Goal: Information Seeking & Learning: Learn about a topic

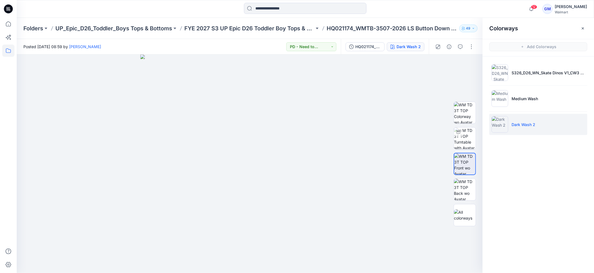
click at [8, 52] on icon at bounding box center [8, 50] width 5 height 4
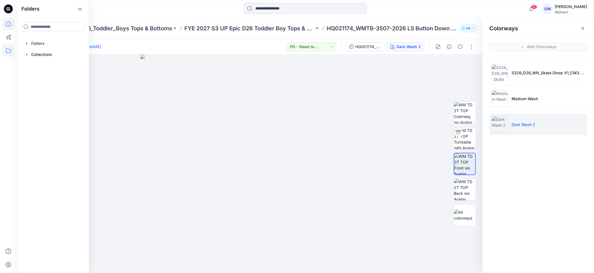
click at [8, 25] on icon at bounding box center [8, 24] width 12 height 12
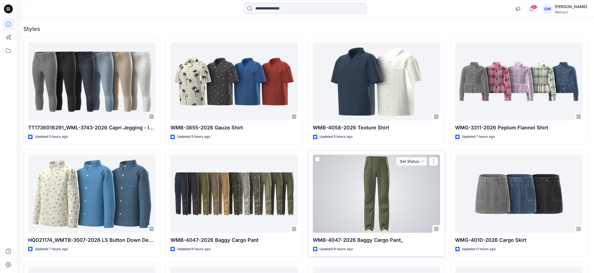
scroll to position [41, 0]
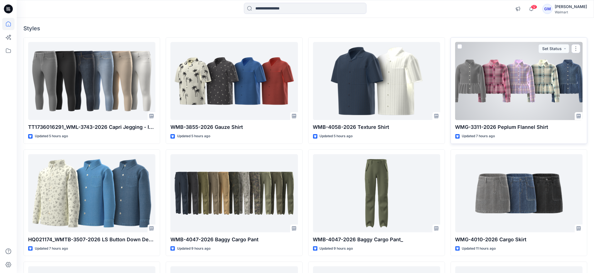
click at [507, 102] on div at bounding box center [519, 81] width 127 height 78
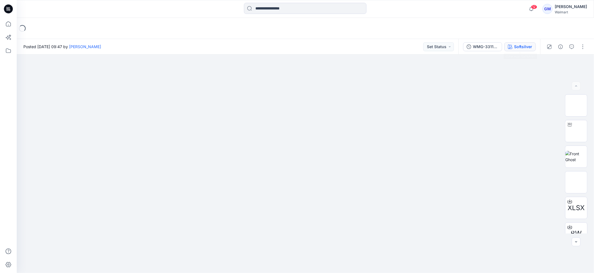
click at [526, 46] on div "Softsilver" at bounding box center [523, 47] width 18 height 6
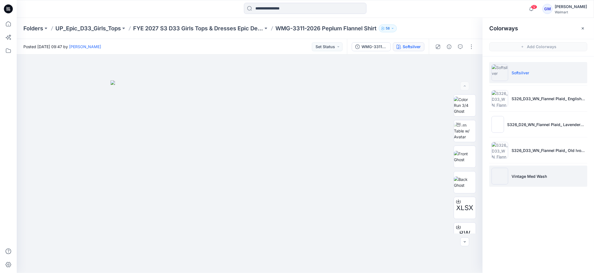
click at [521, 183] on li "Vintage Med Wash" at bounding box center [539, 176] width 98 height 21
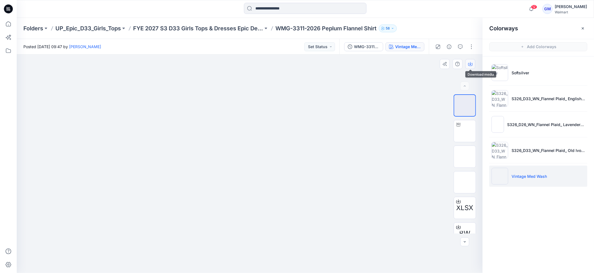
click at [466, 65] on button "button" at bounding box center [471, 64] width 10 height 10
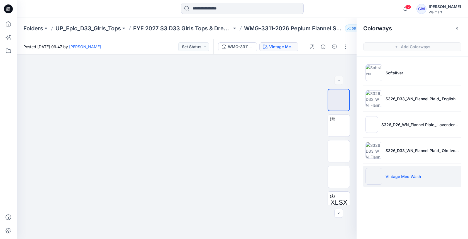
click at [292, 29] on p "WMG-3311-2026 Peplum Flannel Shirt" at bounding box center [293, 29] width 99 height 8
click at [274, 30] on p "WMG-3311-2026 Peplum Flannel Shirt" at bounding box center [293, 29] width 99 height 8
drag, startPoint x: 287, startPoint y: 28, endPoint x: 264, endPoint y: 26, distance: 23.2
click at [245, 27] on div "Folders UP_Epic_D33_Girls_Tops FYE 2027 S3 D33 Girls Tops & Dresses Epic Design…" at bounding box center [220, 29] width 395 height 8
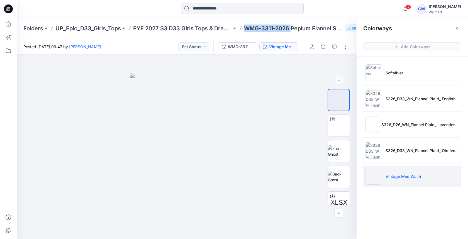
copy p "WMG-3311-2026"
click at [458, 28] on icon "button" at bounding box center [457, 28] width 4 height 4
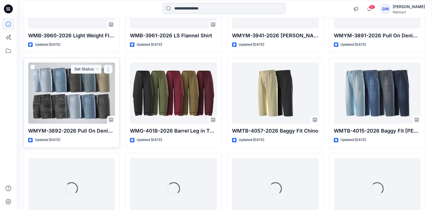
scroll to position [527, 0]
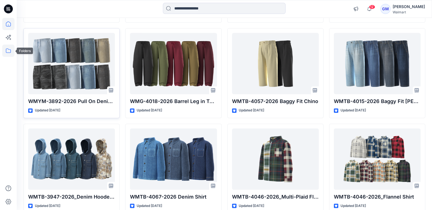
click at [9, 48] on icon at bounding box center [8, 51] width 12 height 12
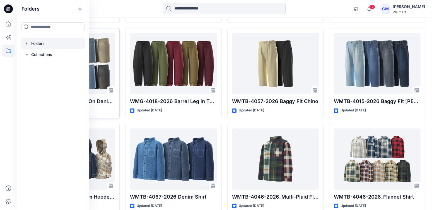
click at [48, 42] on div at bounding box center [53, 43] width 64 height 11
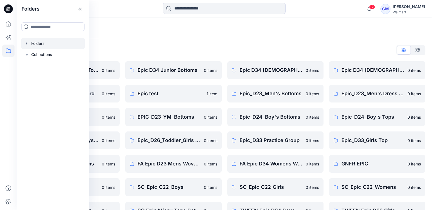
click at [85, 9] on div "Folders" at bounding box center [53, 9] width 72 height 18
click at [80, 9] on icon at bounding box center [80, 8] width 9 height 9
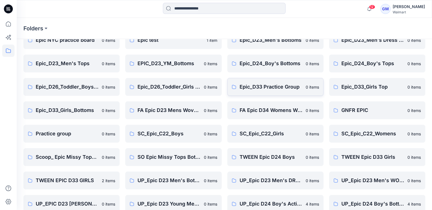
scroll to position [156, 0]
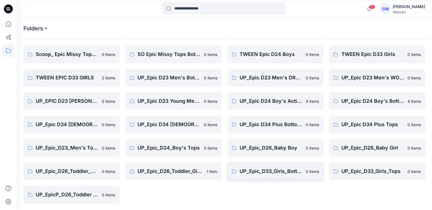
click at [258, 172] on p "UP_Epic_D33_Girls_Bottoms" at bounding box center [270, 172] width 63 height 8
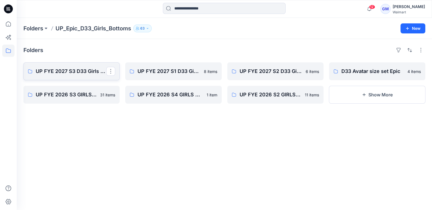
click at [74, 74] on p "UP FYE 2027 S3 D33 Girls bottoms Epic" at bounding box center [71, 71] width 71 height 8
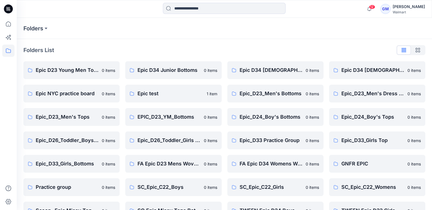
scroll to position [156, 0]
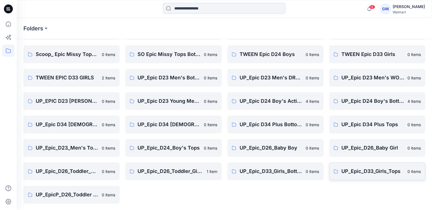
click at [396, 171] on p "UP_Epic_D33_Girls_Tops" at bounding box center [372, 172] width 63 height 8
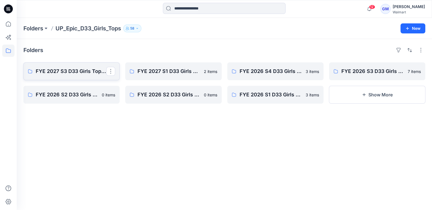
click at [54, 68] on p "FYE 2027 S3 D33 Girls Tops & Dresses Epic Design" at bounding box center [71, 71] width 71 height 8
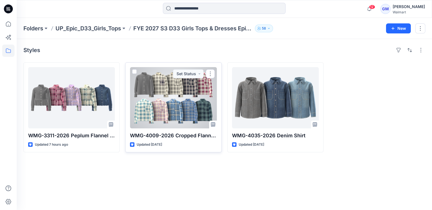
click at [159, 118] on div at bounding box center [173, 97] width 87 height 61
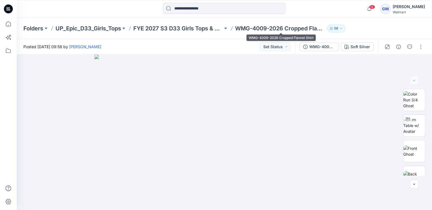
click at [251, 30] on p "WMG-4009-2026 Cropped Flannel Shirt" at bounding box center [279, 29] width 89 height 8
drag, startPoint x: 282, startPoint y: 28, endPoint x: 280, endPoint y: 29, distance: 2.9
click at [247, 29] on p "WMG-4009-2026 Cropped Flannel Shirt" at bounding box center [279, 29] width 89 height 8
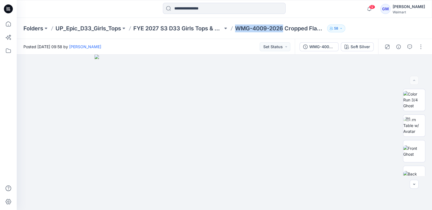
drag, startPoint x: 284, startPoint y: 29, endPoint x: 237, endPoint y: 32, distance: 47.2
click at [234, 28] on div "Folders UP_Epic_D33_Girls_Tops FYE 2027 S3 D33 Girls Tops & Dresses Epic Design…" at bounding box center [202, 29] width 358 height 8
copy p "WMG-4009-2026"
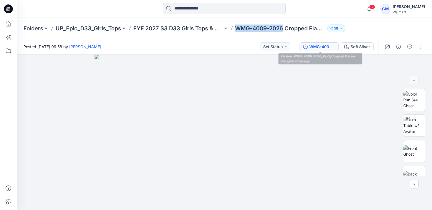
click at [326, 47] on div "WMG-4009-2026_Rev1_Cropped Flannel Shirt_Full Colorway" at bounding box center [322, 47] width 26 height 6
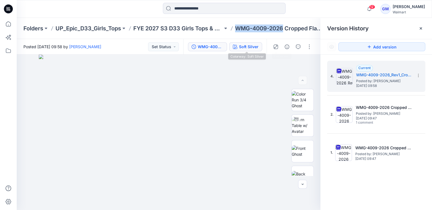
click at [254, 46] on div "Soft Silver" at bounding box center [249, 47] width 20 height 6
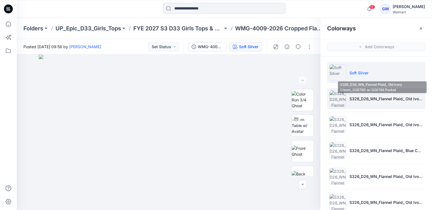
click at [361, 97] on p "S326_D26_WN_Flannel Plaid_ Old Ivory Cream_G2979D w/ G2979E Pocket" at bounding box center [386, 99] width 74 height 6
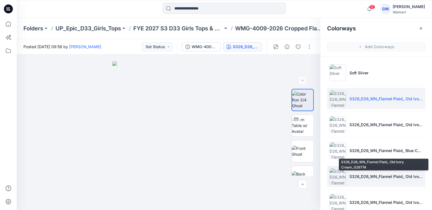
click at [367, 174] on p "S326_D26_WN_Flannel Plaid_ Old Ivory Cream_G2977A" at bounding box center [386, 177] width 74 height 6
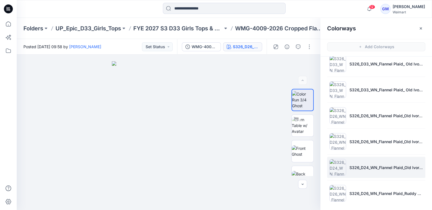
scroll to position [268, 0]
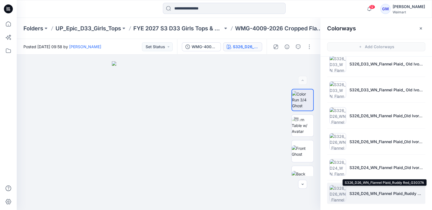
click at [355, 191] on p "S326_D26_WN_Flannel Plaid_Ruddy Red_G3037A" at bounding box center [386, 194] width 74 height 6
click at [370, 191] on p "S326_D26_WN_Flannel Plaid_Ruddy Red_G3037A" at bounding box center [386, 194] width 74 height 6
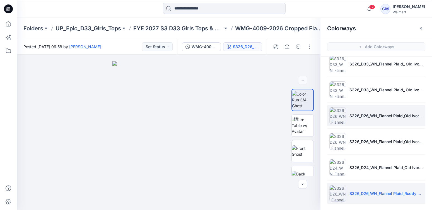
drag, startPoint x: 346, startPoint y: 114, endPoint x: 348, endPoint y: 117, distance: 4.1
click at [349, 114] on p "S326_D26_WN_Flannel Plaid_Old Ivory Cream_G2981B" at bounding box center [386, 116] width 74 height 6
click at [364, 113] on p "S326_D26_WN_Flannel Plaid_Old Ivory Cream_G2981B" at bounding box center [386, 116] width 74 height 6
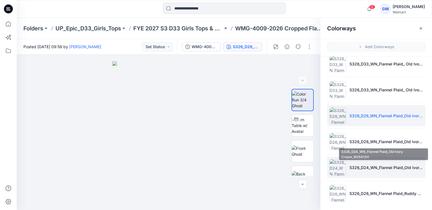
click at [349, 165] on p "S326_D24_WN_Flannel Plaid_Old Ivory Cream_M25413H" at bounding box center [386, 168] width 74 height 6
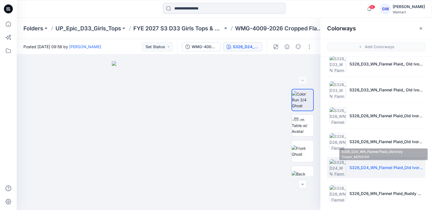
click at [364, 166] on p "S326_D24_WN_Flannel Plaid_Old Ivory Cream_M25413H" at bounding box center [386, 168] width 74 height 6
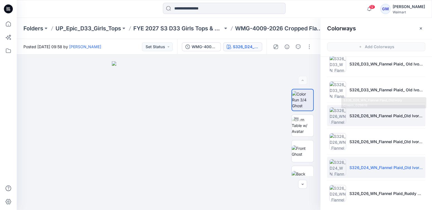
drag, startPoint x: 381, startPoint y: 116, endPoint x: 385, endPoint y: 118, distance: 4.4
click at [381, 116] on p "S326_D26_WN_Flannel Plaid_Old Ivory Cream_G2981B" at bounding box center [386, 116] width 74 height 6
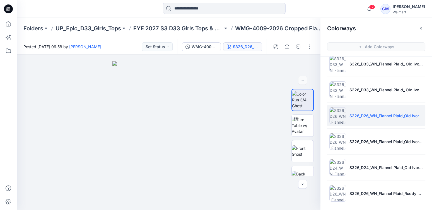
click at [360, 118] on li "S326_D26_WN_Flannel Plaid_Old Ivory Cream_G2981B" at bounding box center [376, 115] width 98 height 21
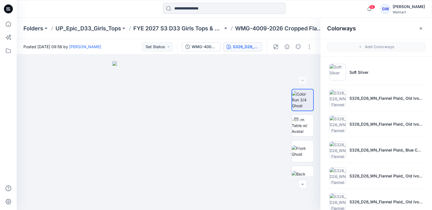
scroll to position [0, 0]
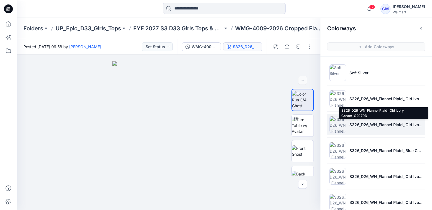
click at [371, 125] on p "S326_D26_WN_Flannel Plaid_ Old Ivory Cream_G2979D" at bounding box center [386, 125] width 74 height 6
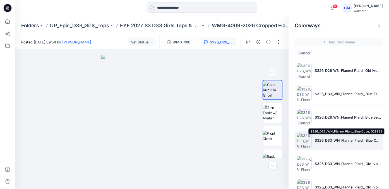
scroll to position [216, 0]
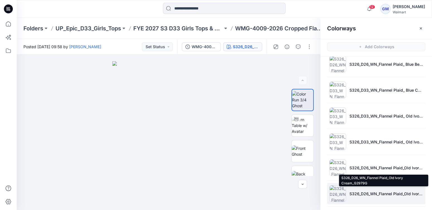
click at [356, 194] on p "S326_D26_WN_Flannel Plaid_Old Ivory Cream_G2979G" at bounding box center [386, 194] width 74 height 6
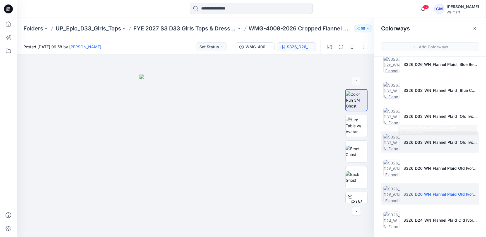
click at [390, 144] on img at bounding box center [391, 141] width 17 height 17
click at [416, 142] on p "S326_D33_WN_Flannel Plaid_ Old Ivory Cream_G2976A" at bounding box center [440, 142] width 74 height 6
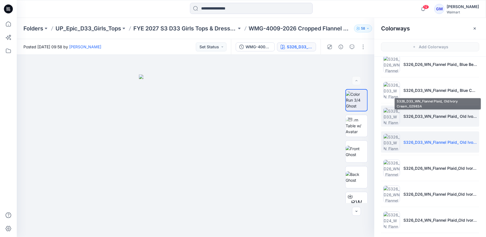
click at [419, 117] on li "S326_D33_WN_Flannel Plaid_ Old Ivory Cream_G2983A" at bounding box center [430, 115] width 98 height 21
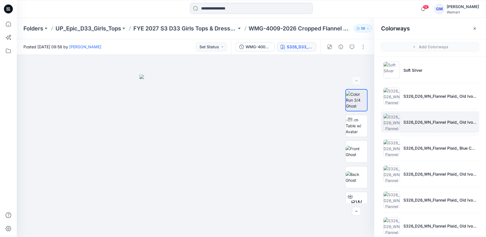
scroll to position [0, 0]
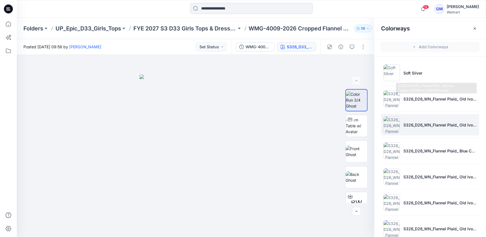
click at [419, 118] on li "S326_D26_WN_Flannel Plaid_ Old Ivory Cream_G2979D" at bounding box center [430, 124] width 98 height 21
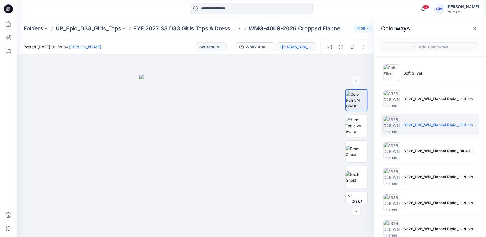
click at [418, 122] on p "S326_D26_WN_Flannel Plaid_ Old Ivory Cream_G2979D" at bounding box center [440, 125] width 74 height 6
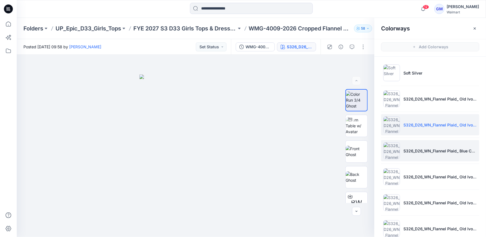
click at [419, 155] on li "S326_D26_WN_Flannel Plaid_ Blue Cove_G2979E" at bounding box center [430, 150] width 98 height 21
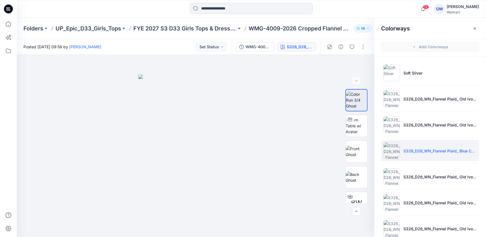
click at [472, 30] on button "button" at bounding box center [474, 28] width 9 height 9
click at [472, 30] on div "Folders UP_Epic_D33_Girls_Tops FYE 2027 S3 D33 Girls Tops & Dresses Epic Design…" at bounding box center [251, 28] width 469 height 21
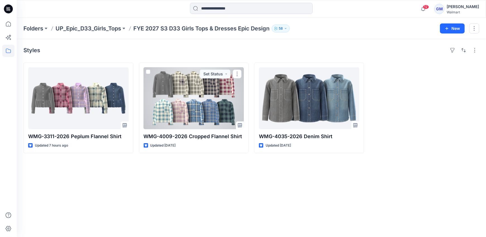
click at [214, 104] on div at bounding box center [194, 98] width 100 height 62
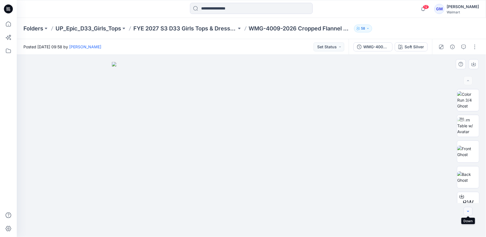
click at [468, 211] on icon "button" at bounding box center [468, 210] width 2 height 1
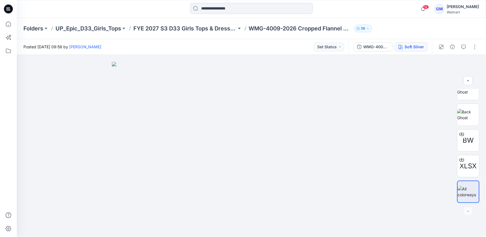
click at [418, 46] on div "Soft Silver" at bounding box center [414, 47] width 20 height 6
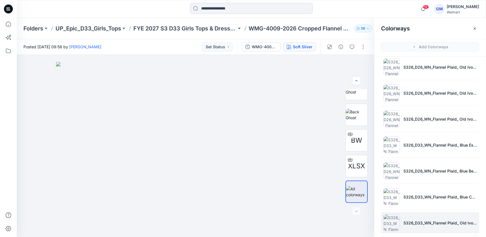
scroll to position [115, 0]
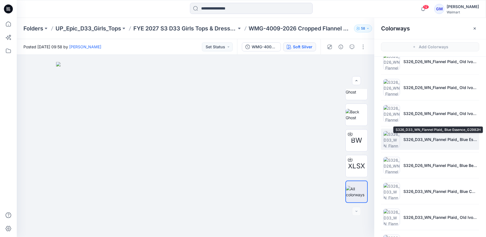
click at [414, 139] on p "S326_D33_WN_Flannel Plaid_ Blue Essence_G2982H" at bounding box center [440, 139] width 74 height 6
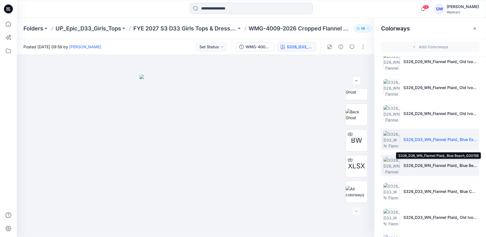
click at [422, 162] on p "S326_D26_WN_Flannel Plaid_ Blue Beach_G3015B" at bounding box center [440, 165] width 74 height 6
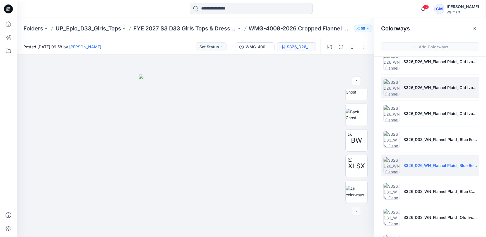
click at [437, 93] on li "S326_D26_WN_Flannel Plaid_ Old Ivory Cream_G2977C" at bounding box center [430, 87] width 98 height 21
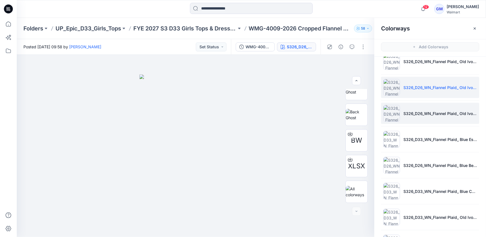
click at [416, 118] on li "S326_D26_WN_Flannel Plaid_ Old Ivory Cream_G2978D" at bounding box center [430, 113] width 98 height 21
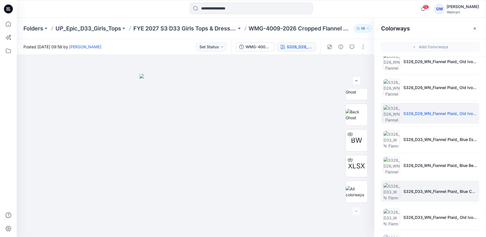
click at [434, 195] on li "S326_D33_WN_Flannel Plaid_ Blue Cove_G2983E" at bounding box center [430, 190] width 98 height 21
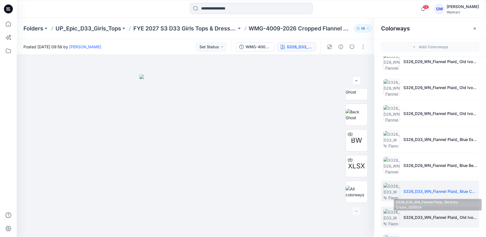
drag, startPoint x: 424, startPoint y: 214, endPoint x: 428, endPoint y: 215, distance: 4.3
click at [424, 214] on p "S326_D33_WN_Flannel Plaid_ Old Ivory Cream_G2983A" at bounding box center [440, 217] width 74 height 6
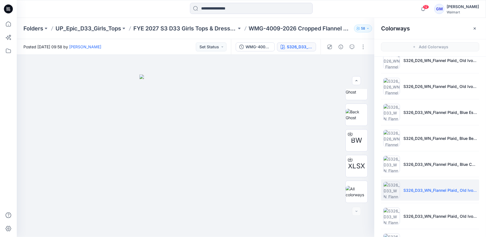
scroll to position [148, 0]
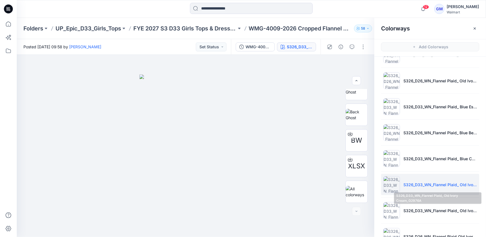
click at [409, 209] on p "S326_D33_WN_Flannel Plaid_ Old Ivory Cream_G2976A" at bounding box center [440, 210] width 74 height 6
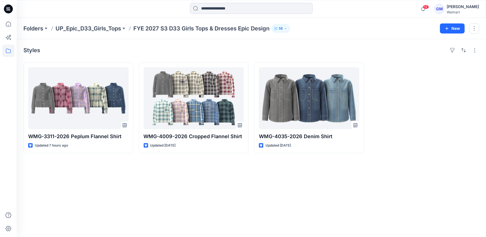
click at [195, 194] on div "Styles WMG-3311-2026 Peplum Flannel Shirt Updated 7 hours ago WMG-4009-2026 Cro…" at bounding box center [251, 138] width 469 height 198
click at [11, 24] on icon at bounding box center [8, 24] width 12 height 12
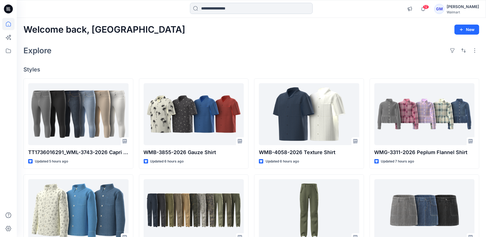
click at [215, 6] on input at bounding box center [251, 8] width 123 height 11
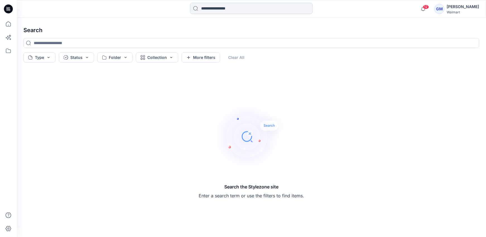
click at [213, 9] on input at bounding box center [251, 8] width 123 height 11
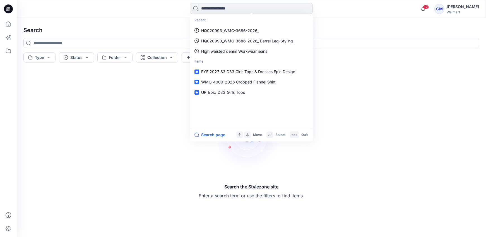
click at [224, 9] on input at bounding box center [251, 8] width 123 height 11
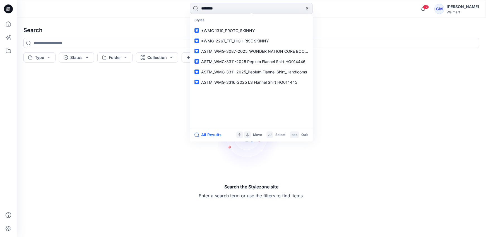
type input "********"
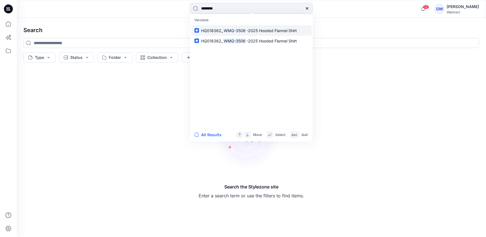
click at [274, 33] on p "HQ018362_ WMG-3506 -2025 Hooded Flannel Shirt" at bounding box center [249, 31] width 96 height 6
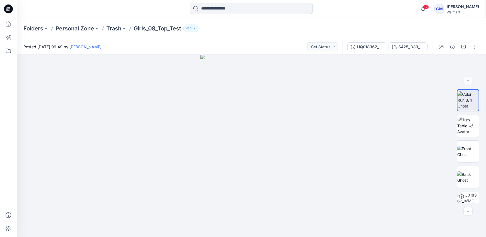
click at [253, 7] on input at bounding box center [251, 8] width 123 height 11
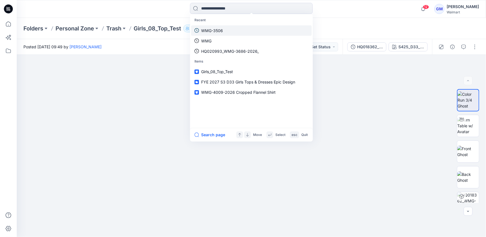
click at [210, 30] on p "WMG-3506" at bounding box center [212, 31] width 22 height 6
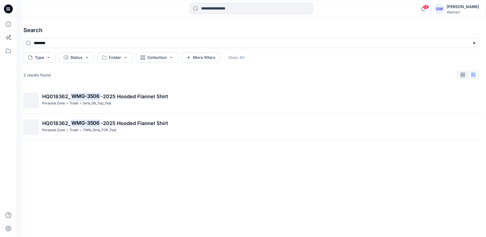
click at [56, 97] on span "HQ018362_" at bounding box center [56, 96] width 28 height 6
click at [56, 97] on div "Search ******** Type Status Folder Collection More filters Clear All 2 results …" at bounding box center [251, 127] width 469 height 219
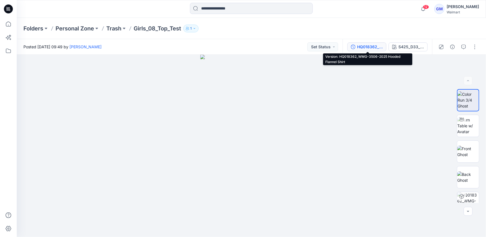
click at [363, 45] on div "HQ018362_WMG-3506-2025 Hooded Flannel Shirt" at bounding box center [370, 47] width 26 height 6
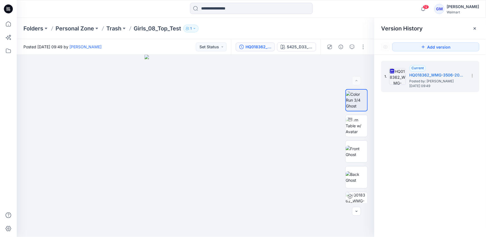
drag, startPoint x: 143, startPoint y: 29, endPoint x: 151, endPoint y: 30, distance: 8.2
click at [144, 29] on p "Girls_08_Top_Test" at bounding box center [156, 29] width 47 height 8
drag, startPoint x: 409, startPoint y: 75, endPoint x: 427, endPoint y: 75, distance: 18.4
click at [428, 75] on h5 "HQ018362_WMG-3506-2025 Hooded Flannel Shirt" at bounding box center [437, 75] width 56 height 7
copy h5 "HQ018362"
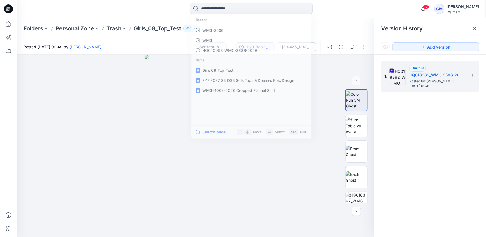
drag, startPoint x: 215, startPoint y: 11, endPoint x: 219, endPoint y: 10, distance: 4.2
click at [215, 10] on input at bounding box center [251, 8] width 123 height 11
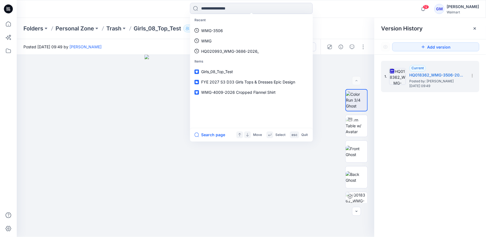
paste input "********"
type input "********"
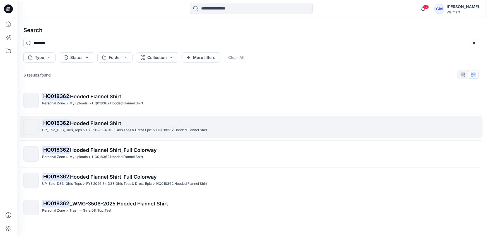
click at [60, 122] on mark "HQ018362" at bounding box center [56, 123] width 28 height 8
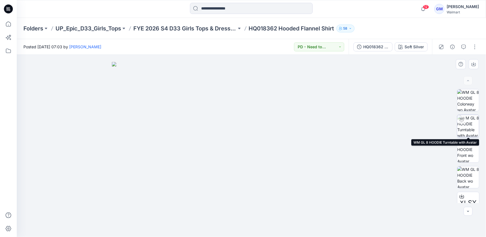
click at [472, 128] on img at bounding box center [468, 126] width 22 height 22
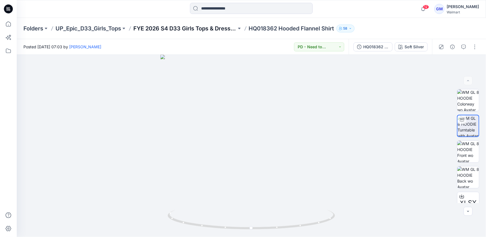
click at [196, 28] on p "FYE 2026 S4 D33 Girls Tops & Dress Epic" at bounding box center [184, 29] width 103 height 8
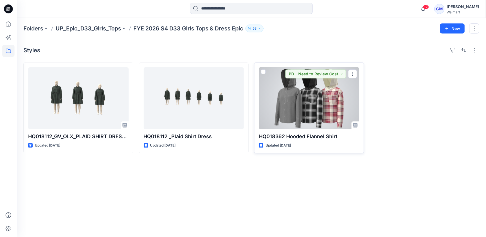
click at [310, 106] on div at bounding box center [309, 98] width 100 height 62
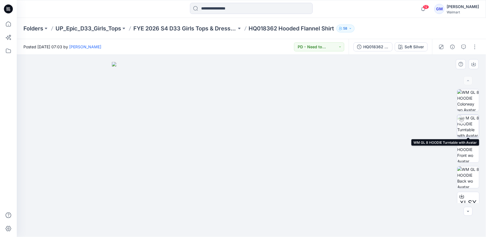
click at [469, 130] on img at bounding box center [468, 126] width 22 height 22
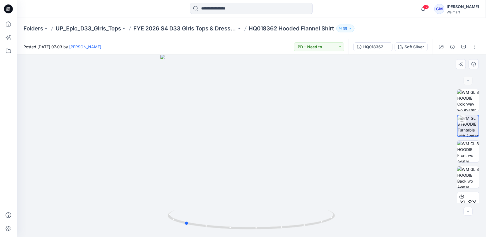
drag, startPoint x: 258, startPoint y: 182, endPoint x: 201, endPoint y: 183, distance: 56.3
click at [202, 184] on div at bounding box center [251, 146] width 469 height 182
